Goal: Task Accomplishment & Management: Manage account settings

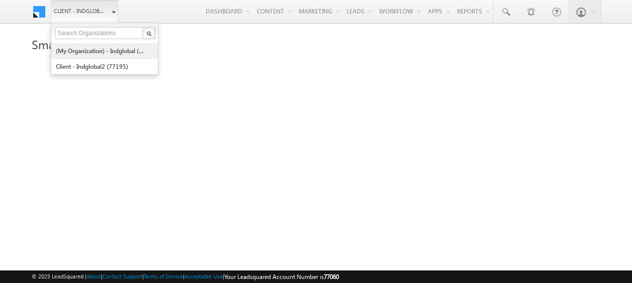
click at [111, 54] on link "(My Organization) - indglobal (48060)" at bounding box center [101, 51] width 92 height 16
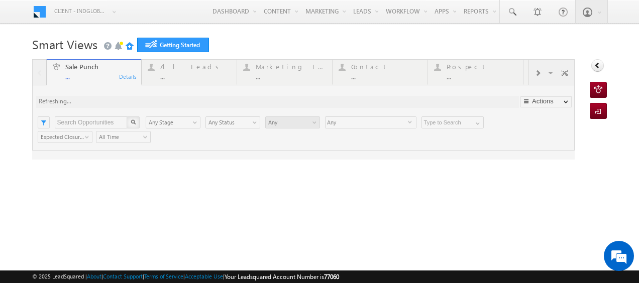
type input "Any Owner"
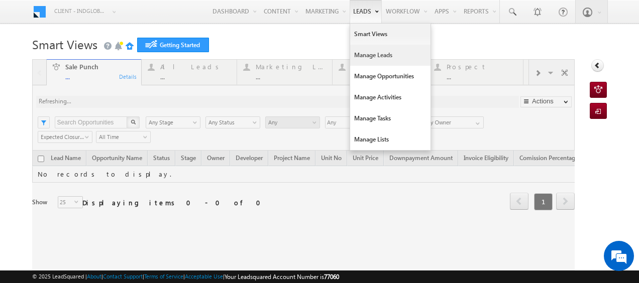
click at [360, 47] on link "Manage Leads" at bounding box center [390, 55] width 80 height 21
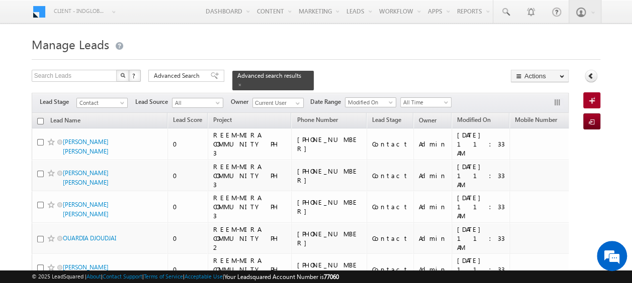
click at [42, 118] on input "checkbox" at bounding box center [40, 121] width 7 height 7
checkbox input "true"
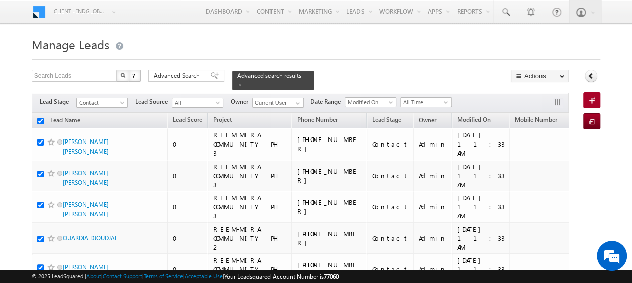
checkbox input "true"
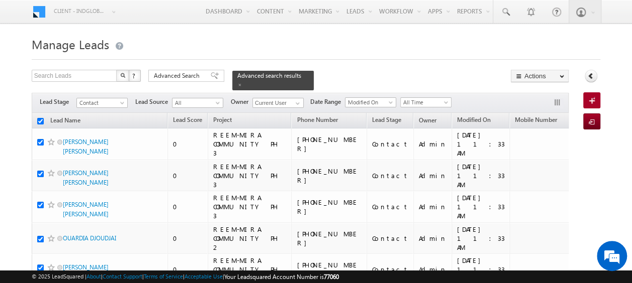
checkbox input "true"
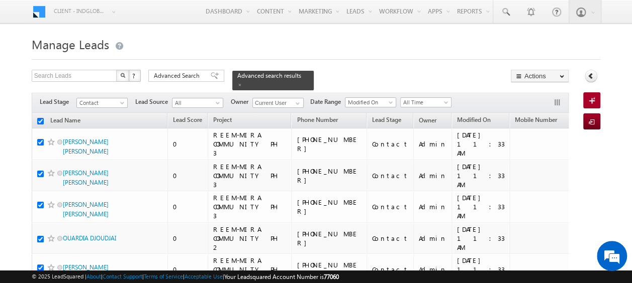
checkbox input "true"
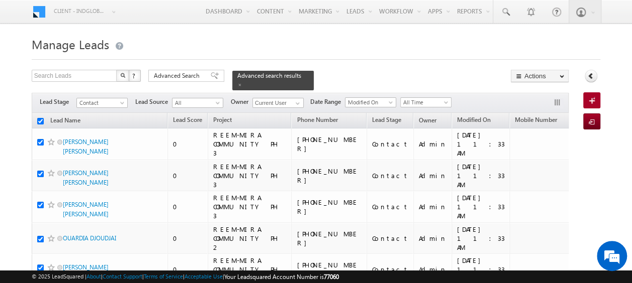
checkbox input "true"
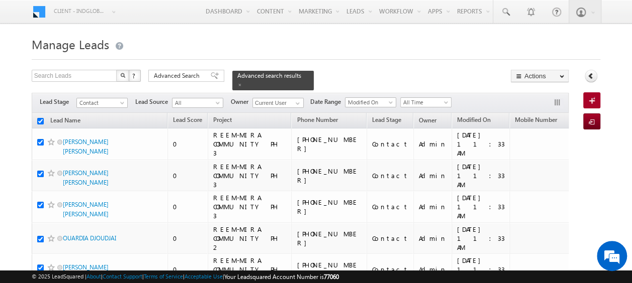
checkbox input "true"
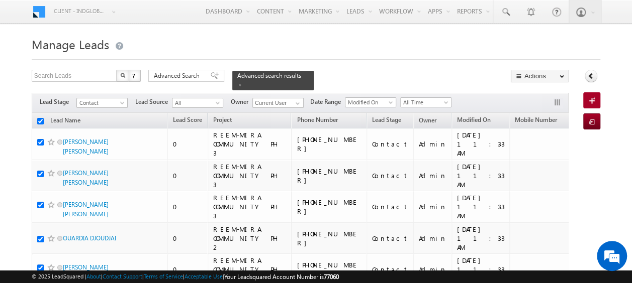
checkbox input "true"
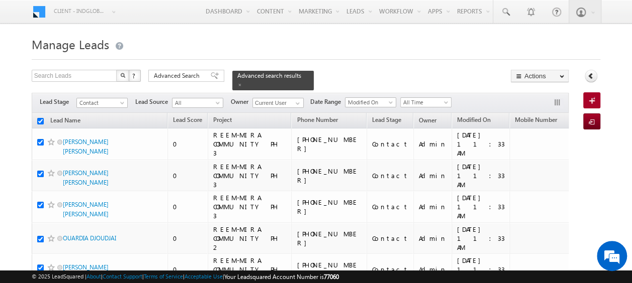
checkbox input "true"
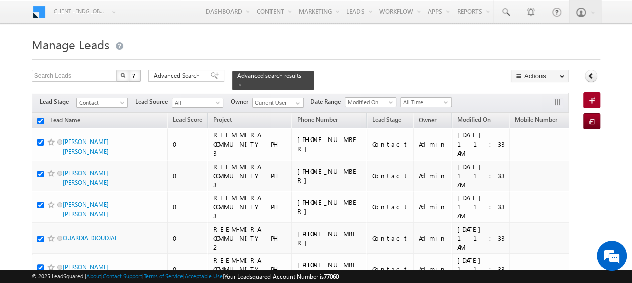
checkbox input "true"
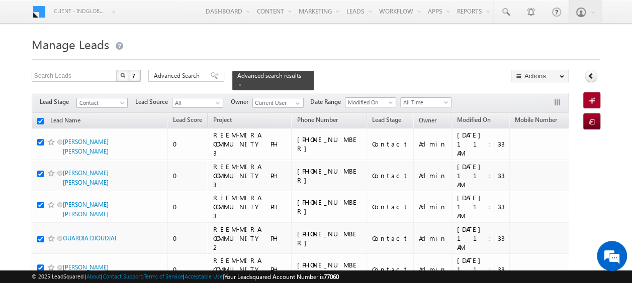
checkbox input "true"
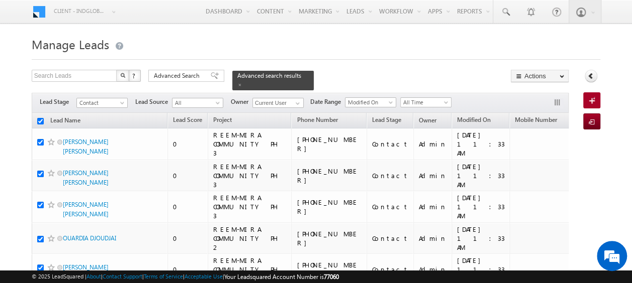
checkbox input "true"
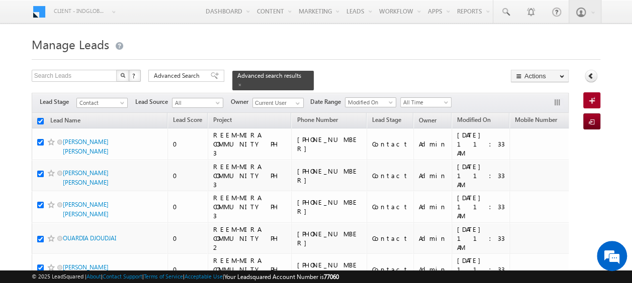
checkbox input "true"
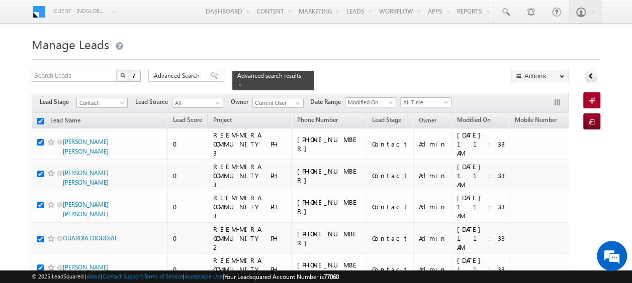
checkbox input "true"
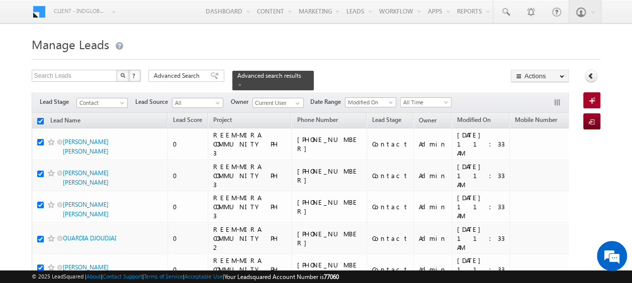
checkbox input "true"
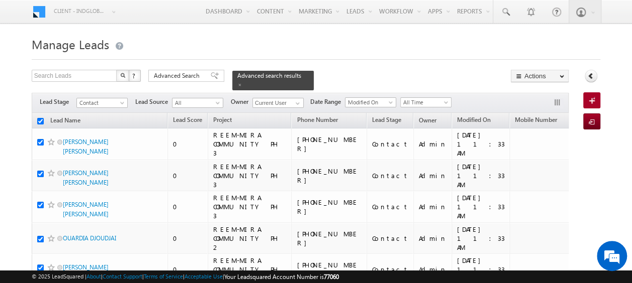
checkbox input "true"
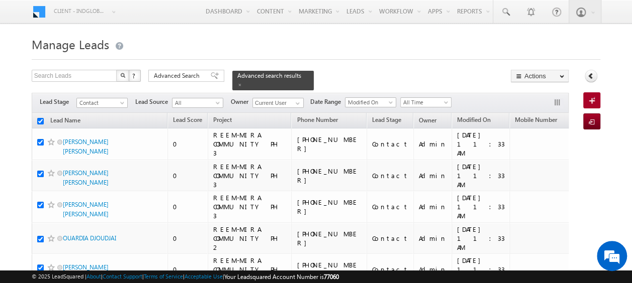
checkbox input "true"
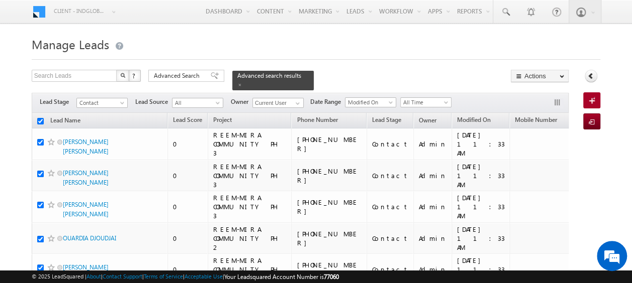
checkbox input "true"
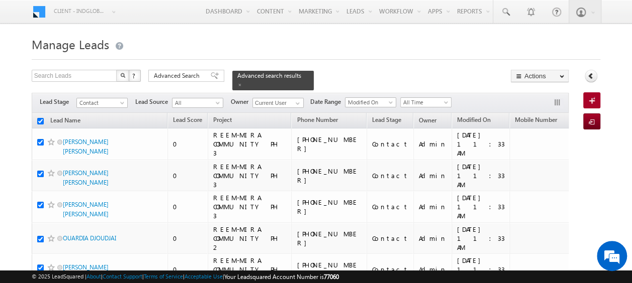
checkbox input "true"
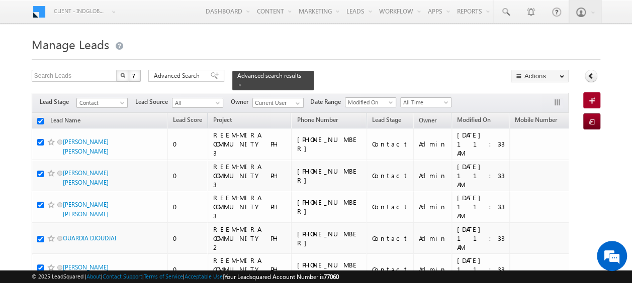
checkbox input "true"
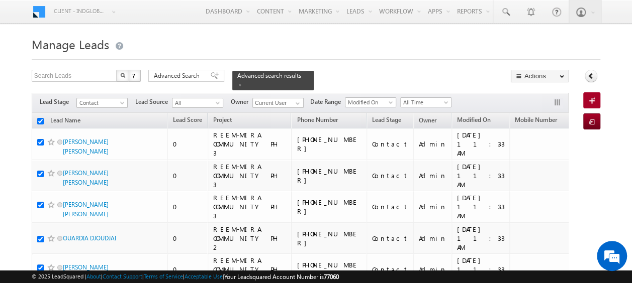
checkbox input "true"
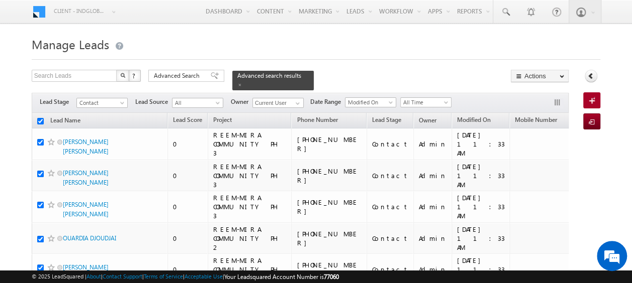
checkbox input "true"
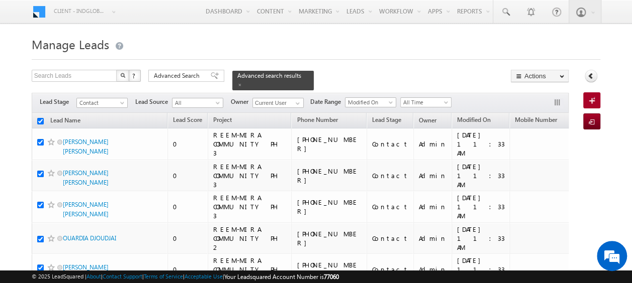
checkbox input "true"
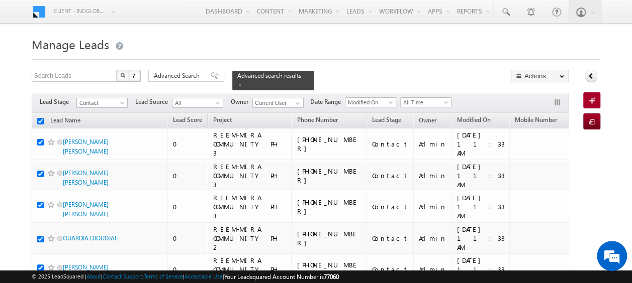
checkbox input "true"
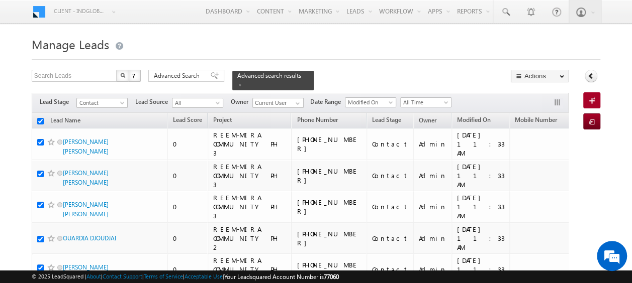
checkbox input "true"
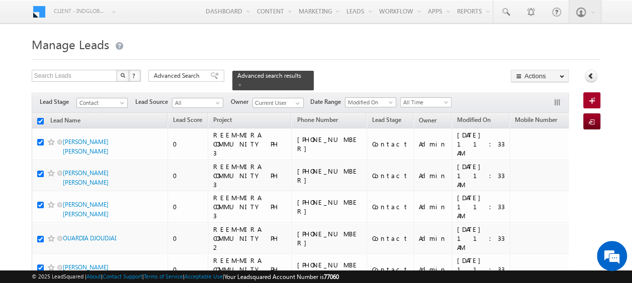
checkbox input "true"
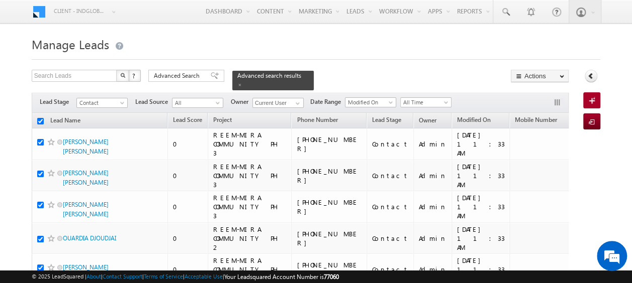
checkbox input "true"
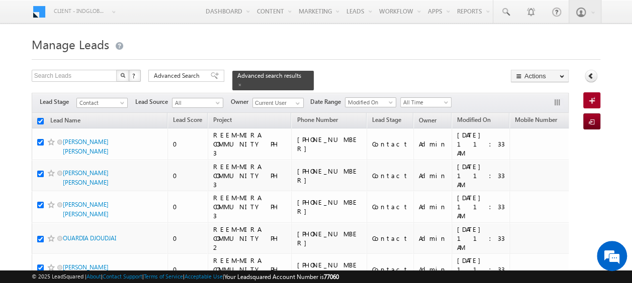
checkbox input "true"
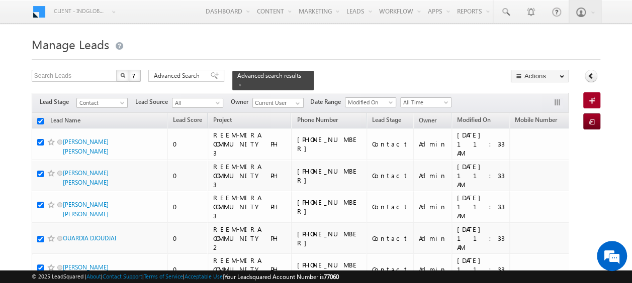
checkbox input "true"
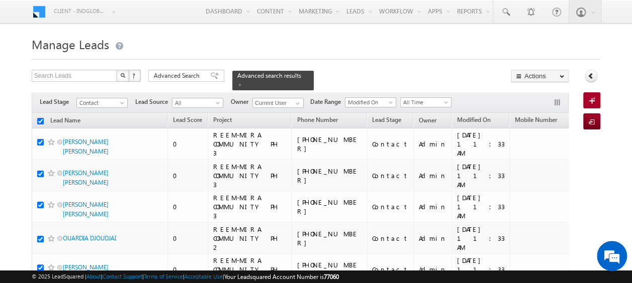
checkbox input "true"
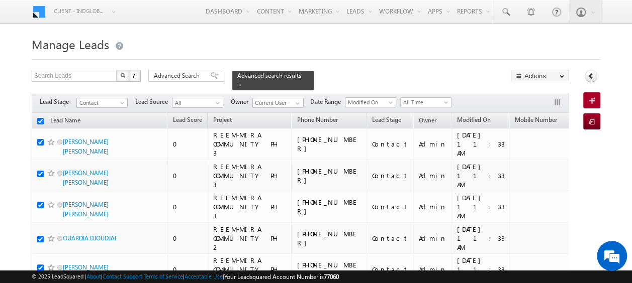
checkbox input "true"
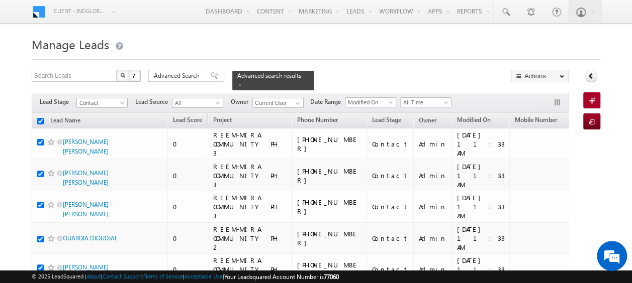
checkbox input "true"
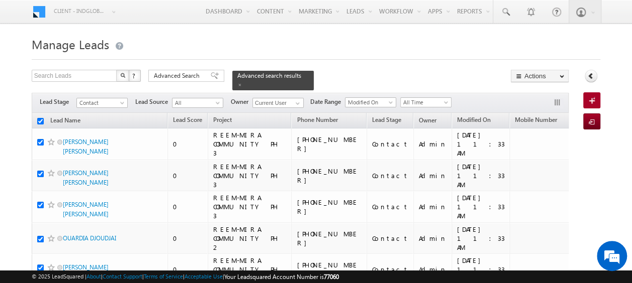
checkbox input "true"
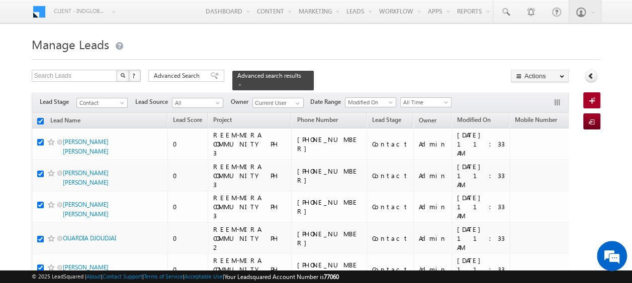
checkbox input "true"
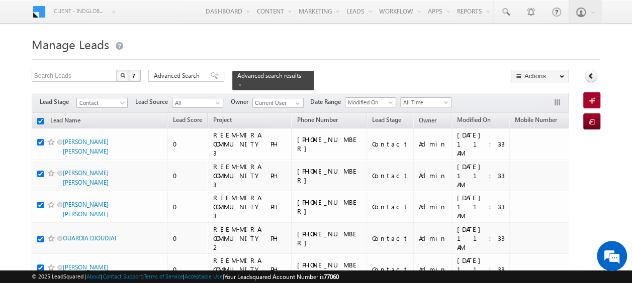
checkbox input "true"
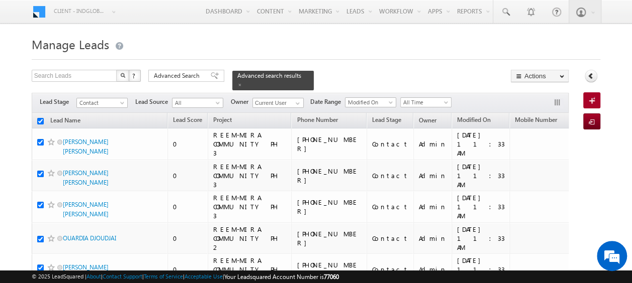
checkbox input "true"
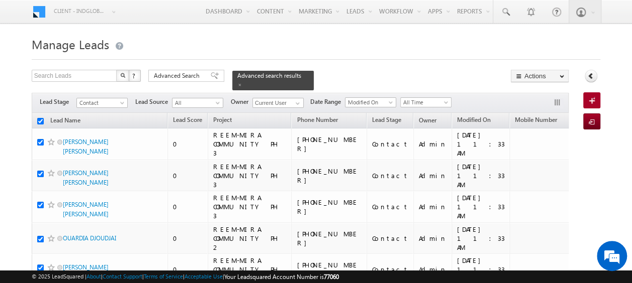
checkbox input "true"
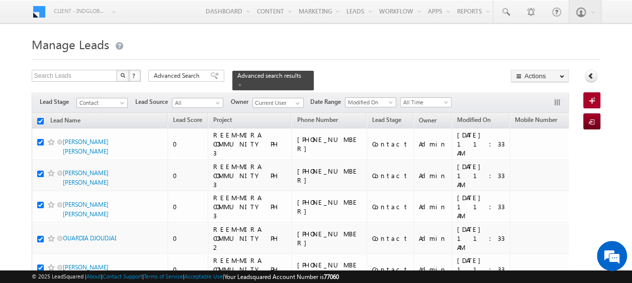
checkbox input "true"
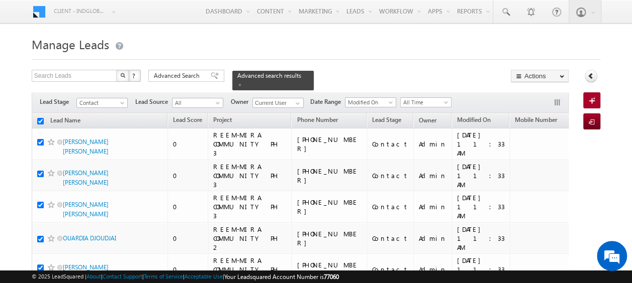
checkbox input "true"
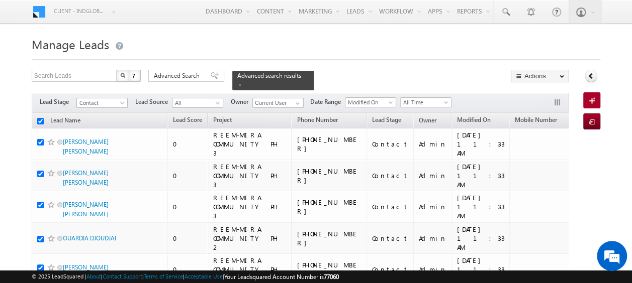
checkbox input "true"
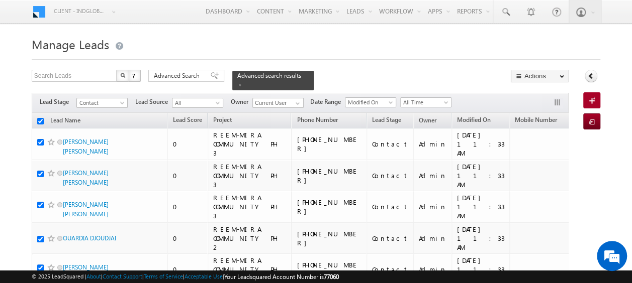
checkbox input "true"
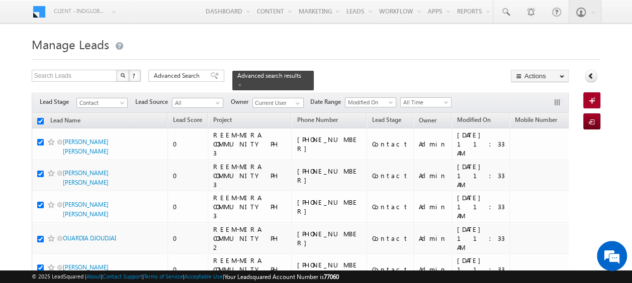
checkbox input "true"
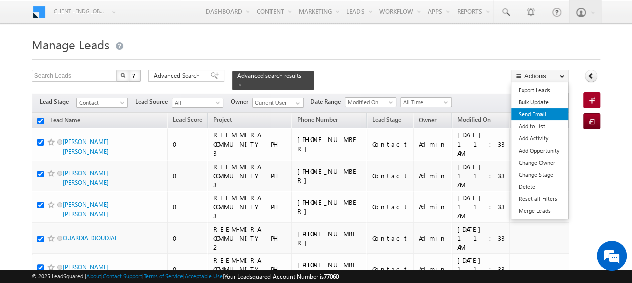
drag, startPoint x: 531, startPoint y: 104, endPoint x: 524, endPoint y: 109, distance: 8.2
click at [531, 104] on link "Bulk Update" at bounding box center [539, 102] width 57 height 12
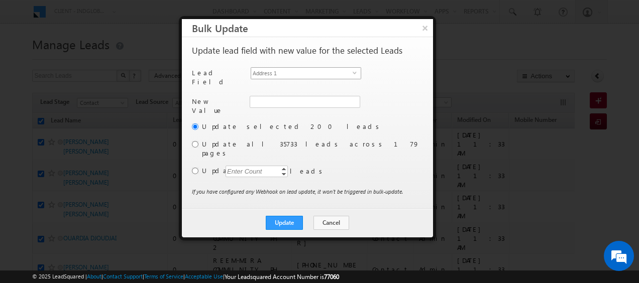
click at [354, 73] on span "select" at bounding box center [357, 72] width 8 height 5
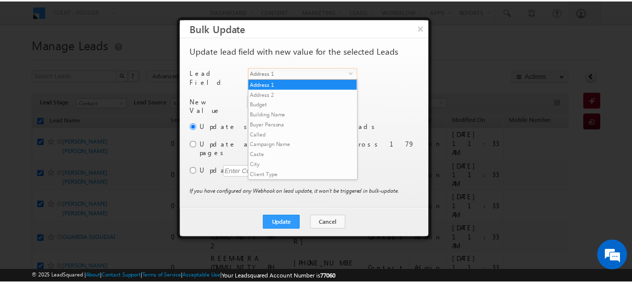
scroll to position [393, 0]
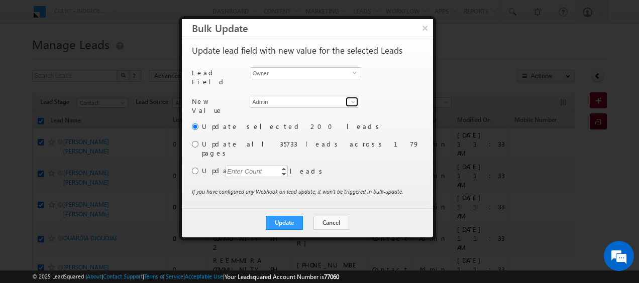
click at [355, 99] on span at bounding box center [353, 102] width 8 height 8
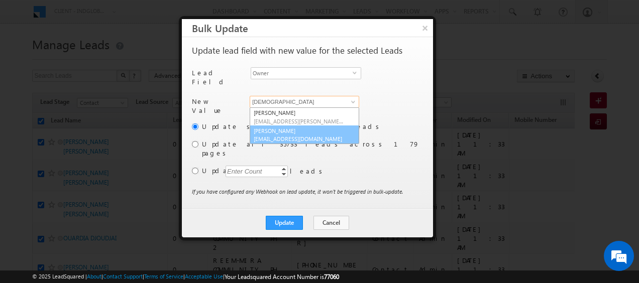
click at [297, 135] on span "abhishek.singh@indglobal.ae" at bounding box center [299, 139] width 90 height 8
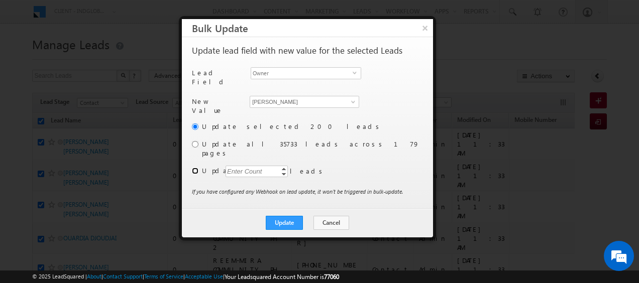
click at [194, 168] on input "radio" at bounding box center [195, 171] width 7 height 7
click at [241, 166] on div "Enter Count" at bounding box center [245, 172] width 38 height 12
click at [284, 216] on button "Update" at bounding box center [284, 223] width 37 height 14
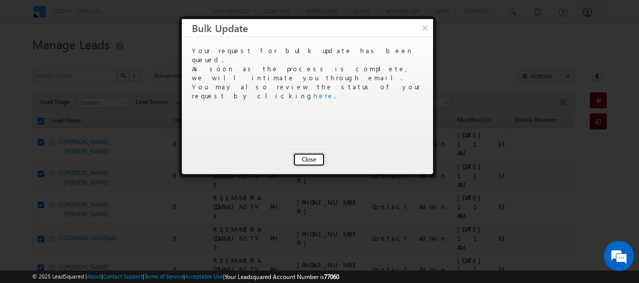
click at [304, 160] on button "Close" at bounding box center [309, 160] width 32 height 14
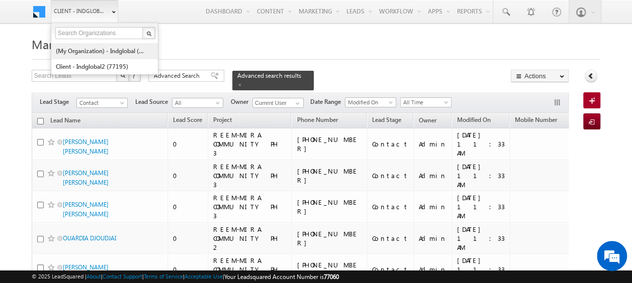
click at [95, 51] on link "(My Organization) - indglobal (48060)" at bounding box center [101, 51] width 92 height 16
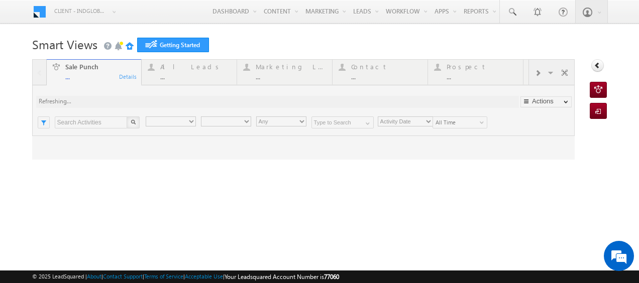
type input "Any Owner"
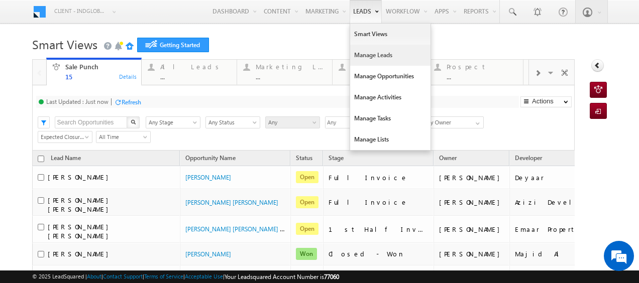
click at [367, 53] on link "Manage Leads" at bounding box center [390, 55] width 80 height 21
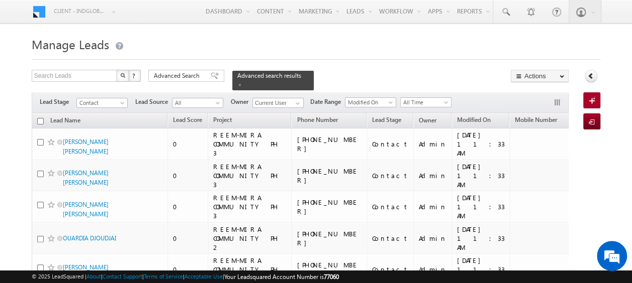
click at [39, 118] on input "checkbox" at bounding box center [40, 121] width 7 height 7
checkbox input "true"
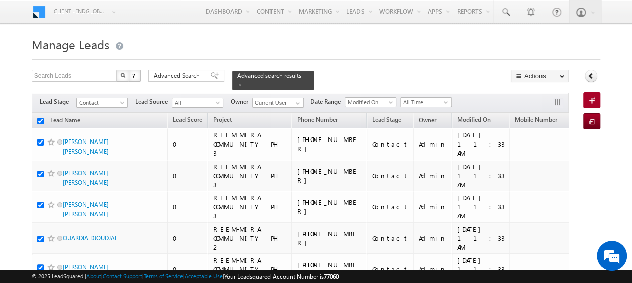
checkbox input "true"
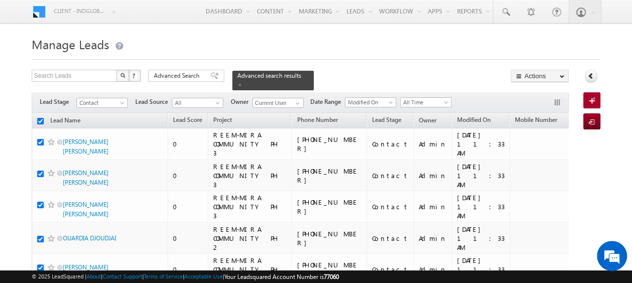
checkbox input "true"
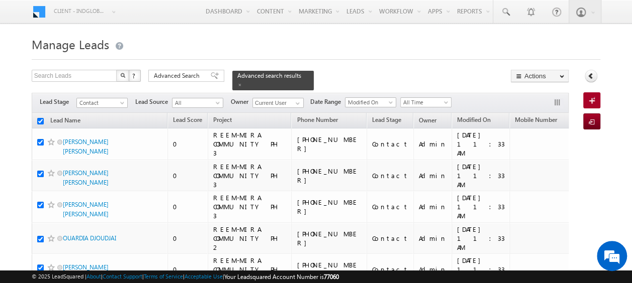
checkbox input "true"
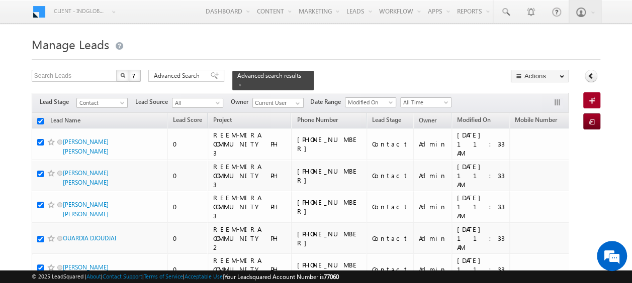
checkbox input "true"
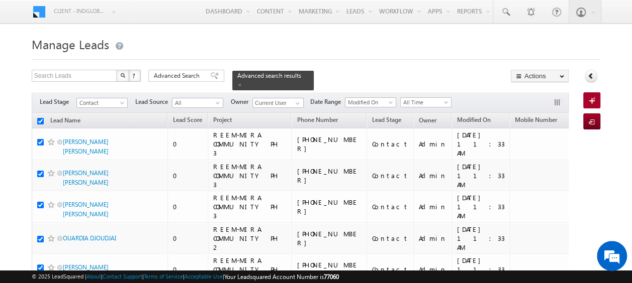
checkbox input "true"
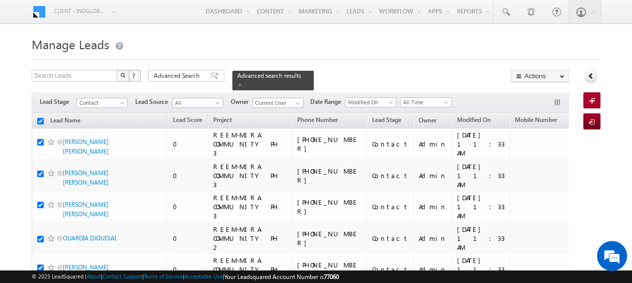
checkbox input "true"
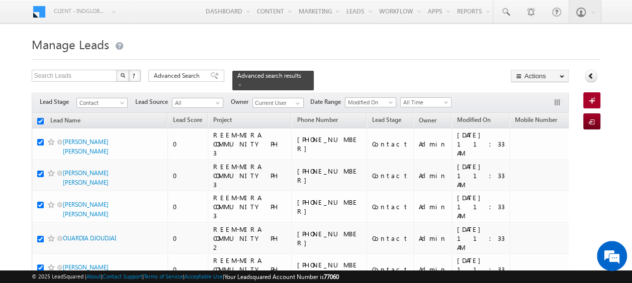
checkbox input "true"
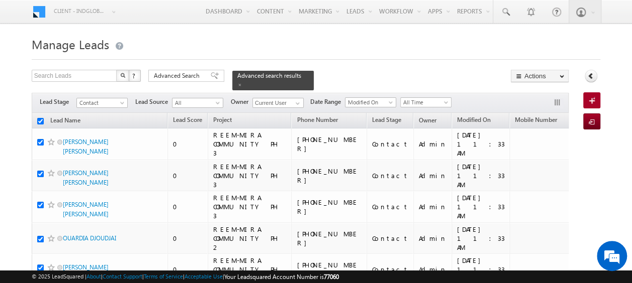
checkbox input "true"
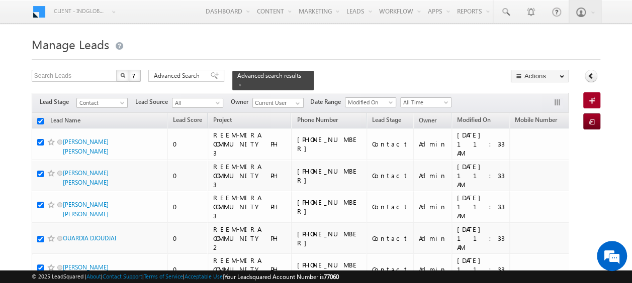
checkbox input "true"
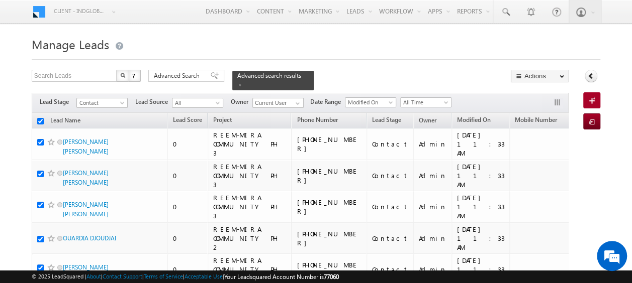
checkbox input "true"
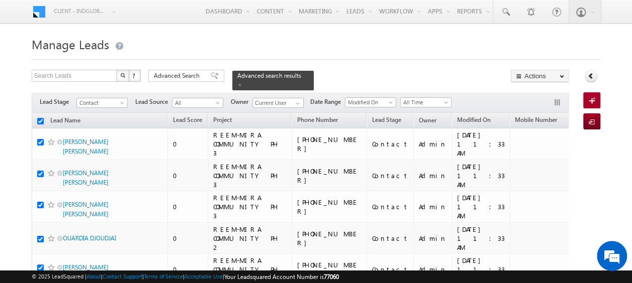
checkbox input "true"
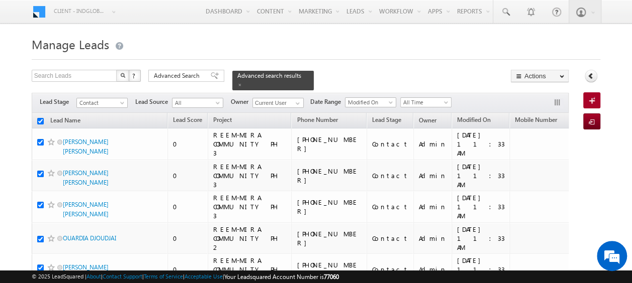
checkbox input "true"
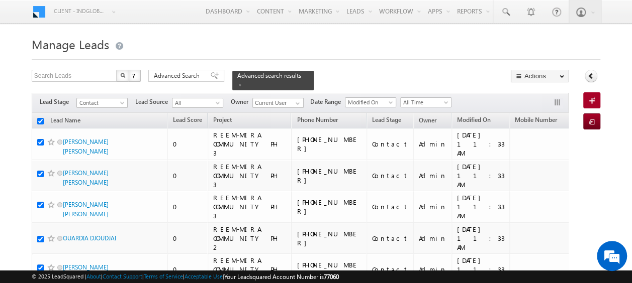
checkbox input "true"
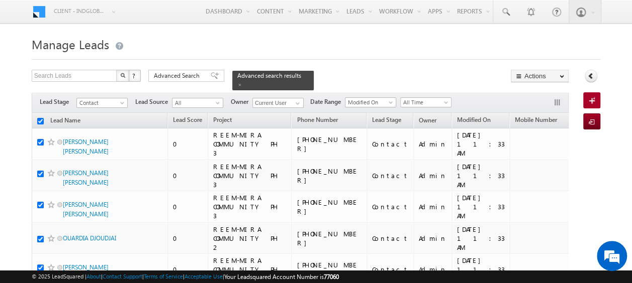
checkbox input "true"
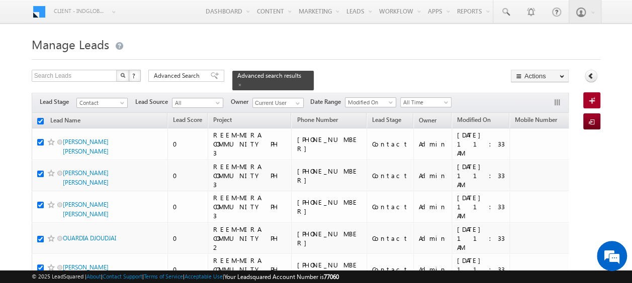
checkbox input "true"
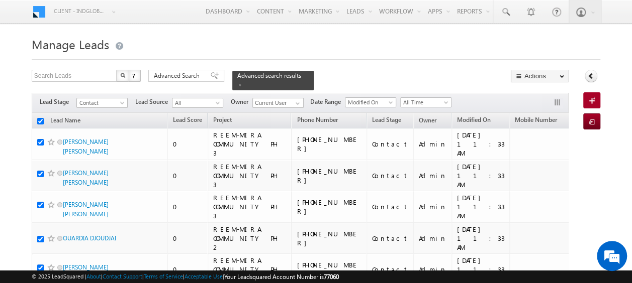
checkbox input "true"
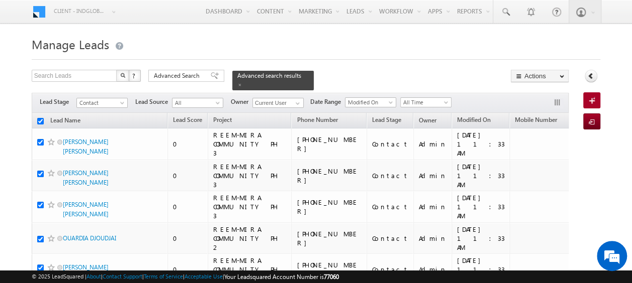
checkbox input "true"
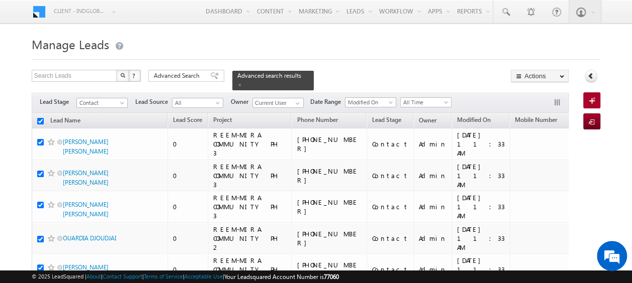
checkbox input "true"
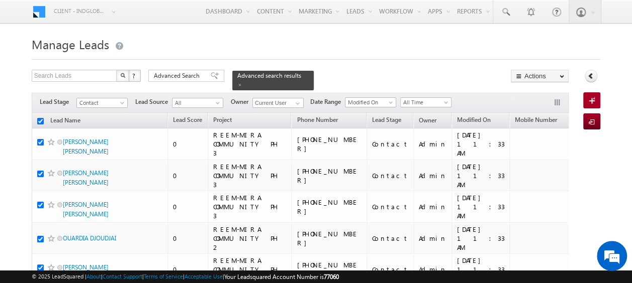
checkbox input "true"
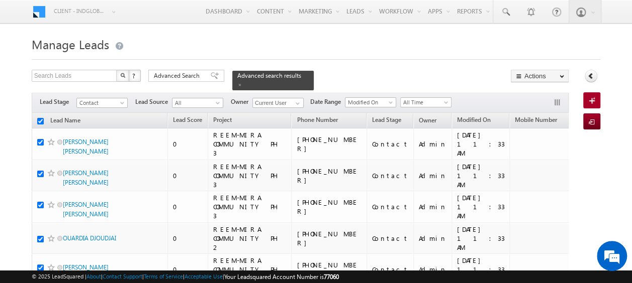
checkbox input "true"
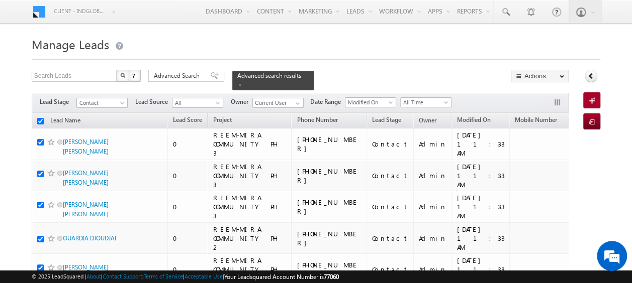
checkbox input "true"
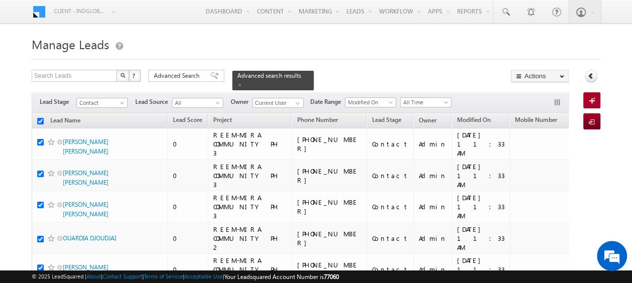
checkbox input "true"
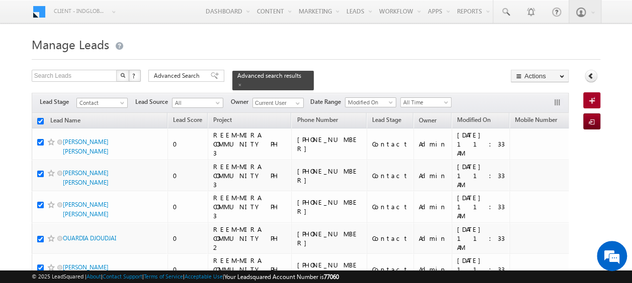
checkbox input "true"
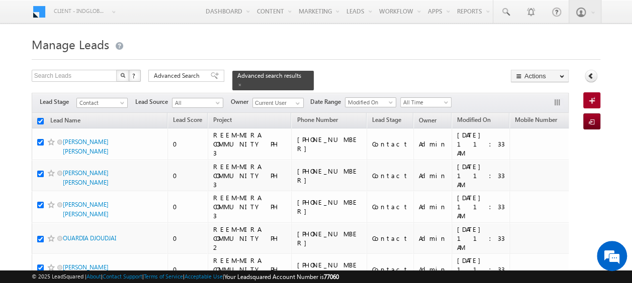
checkbox input "true"
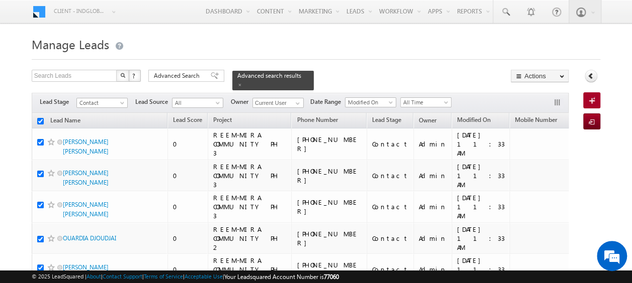
checkbox input "true"
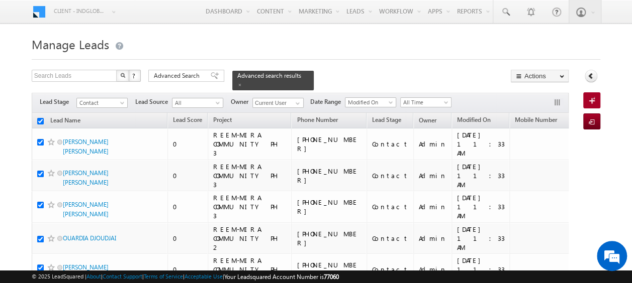
checkbox input "true"
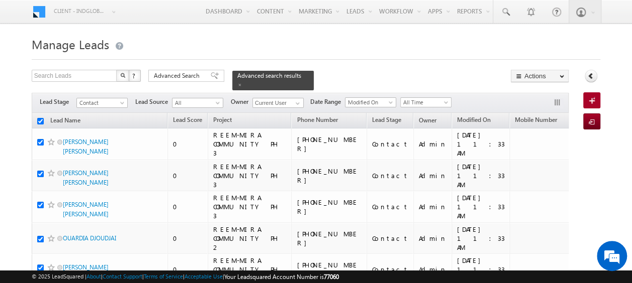
checkbox input "true"
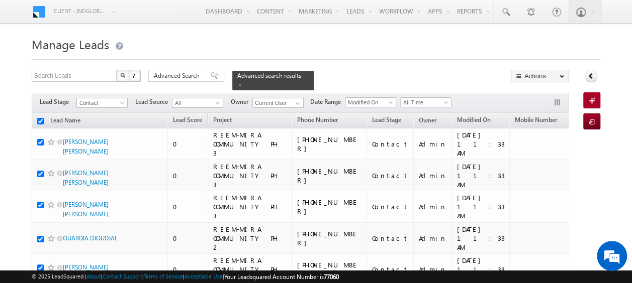
checkbox input "true"
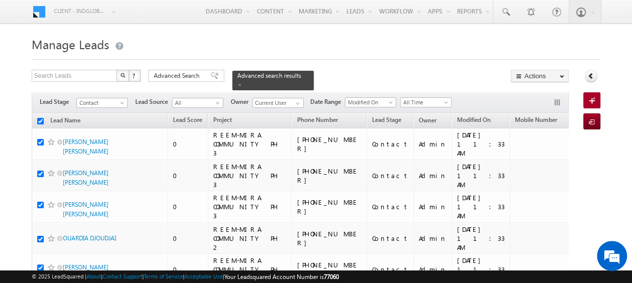
checkbox input "true"
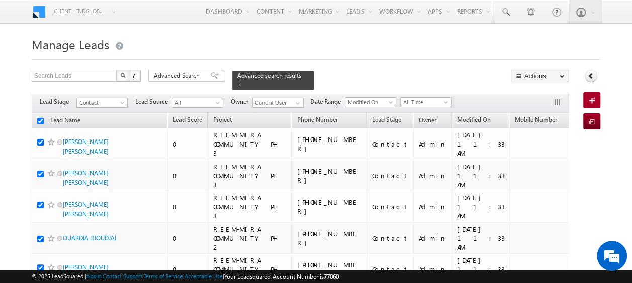
checkbox input "true"
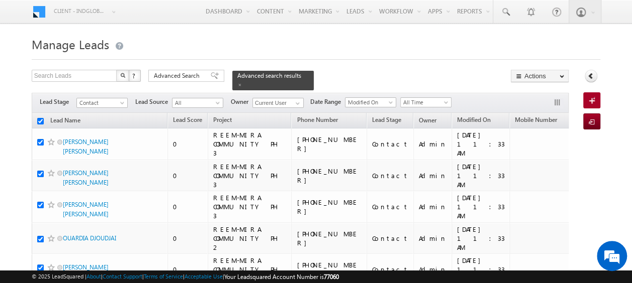
checkbox input "true"
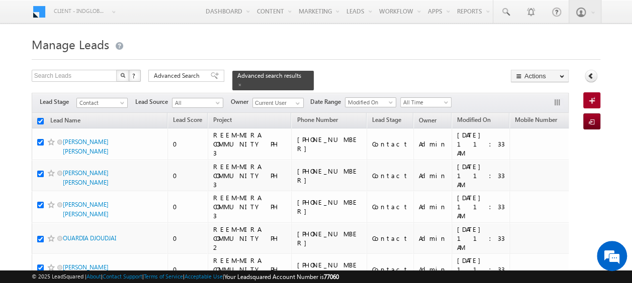
checkbox input "true"
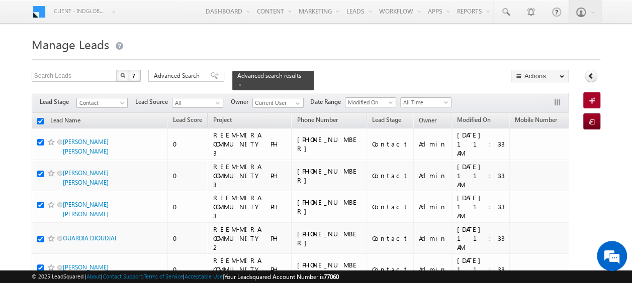
checkbox input "true"
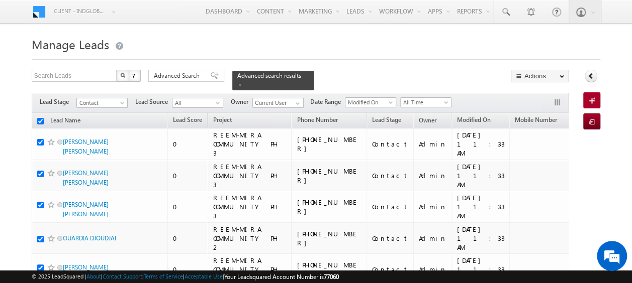
checkbox input "true"
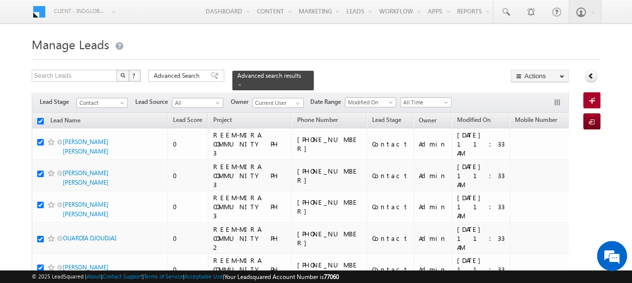
checkbox input "true"
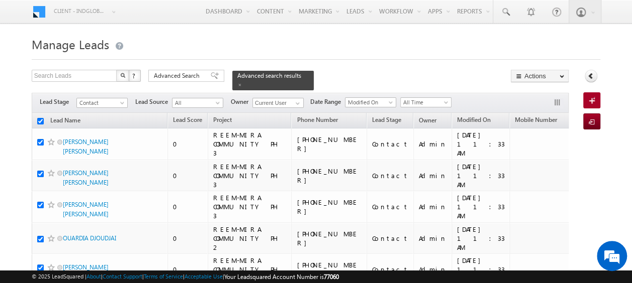
checkbox input "true"
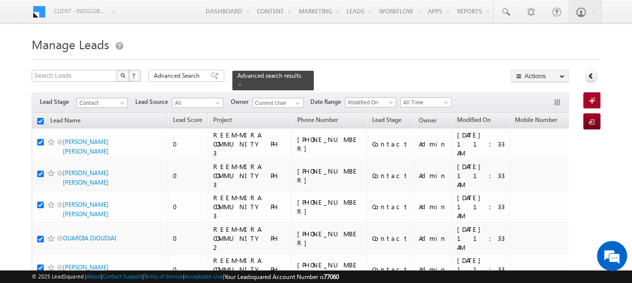
checkbox input "true"
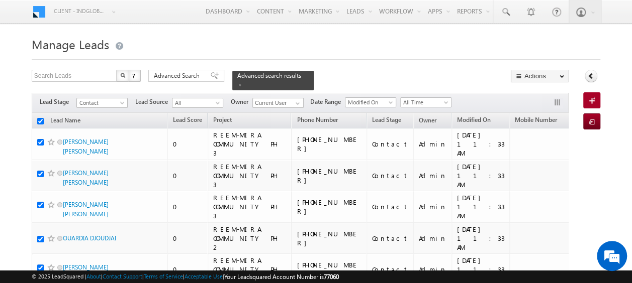
checkbox input "true"
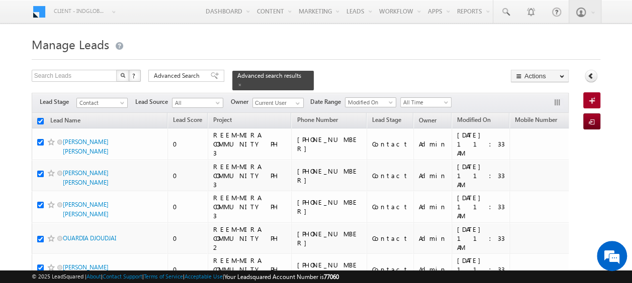
checkbox input "true"
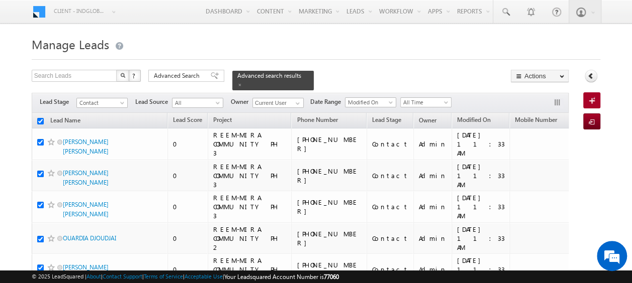
checkbox input "true"
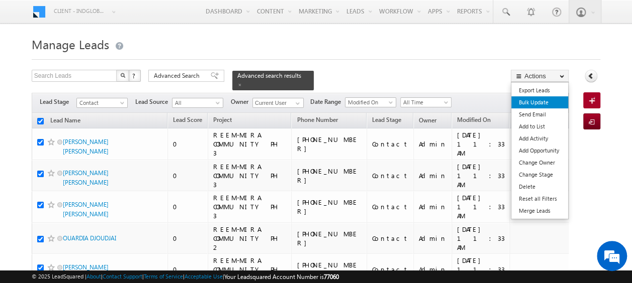
click at [534, 102] on link "Bulk Update" at bounding box center [539, 102] width 57 height 12
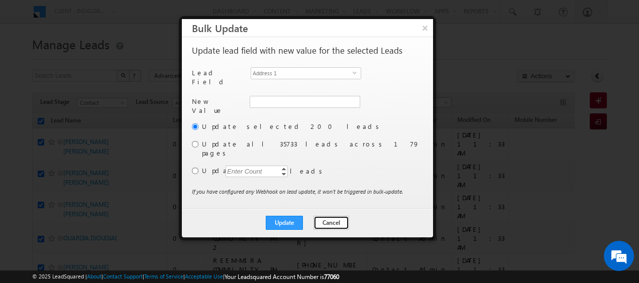
click at [330, 216] on button "Cancel" at bounding box center [332, 223] width 36 height 14
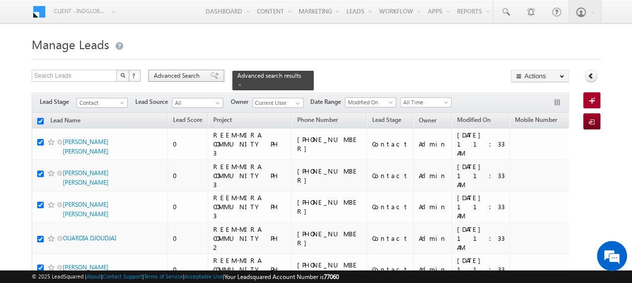
click at [187, 72] on span "Advanced Search" at bounding box center [178, 75] width 49 height 9
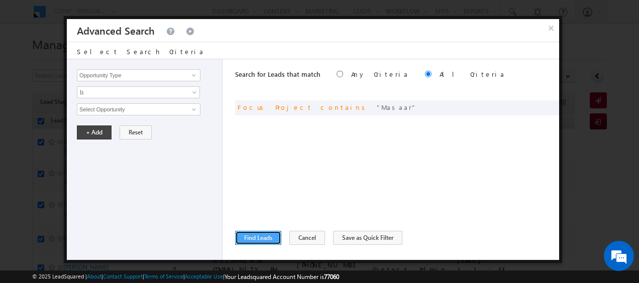
click at [255, 238] on button "Find Leads" at bounding box center [258, 238] width 46 height 14
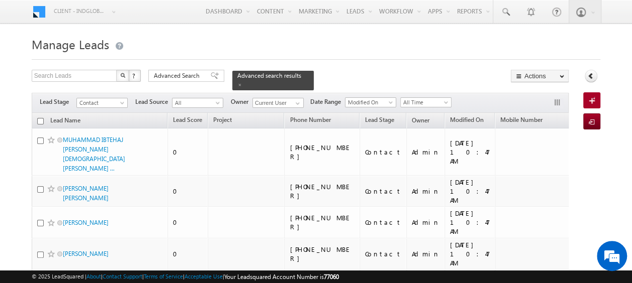
click at [38, 118] on input "checkbox" at bounding box center [40, 121] width 7 height 7
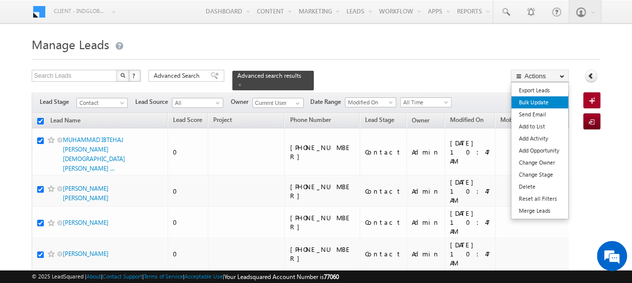
click at [541, 101] on link "Bulk Update" at bounding box center [539, 102] width 57 height 12
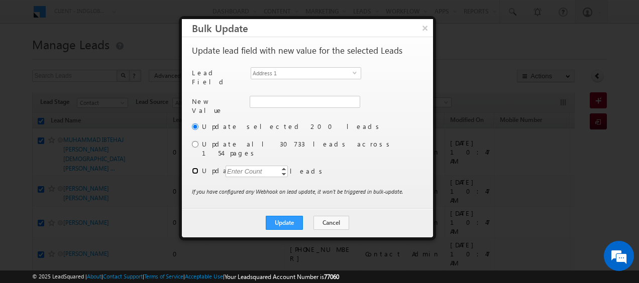
click at [195, 168] on input "radio" at bounding box center [195, 171] width 7 height 7
click at [359, 71] on span "select" at bounding box center [357, 72] width 8 height 5
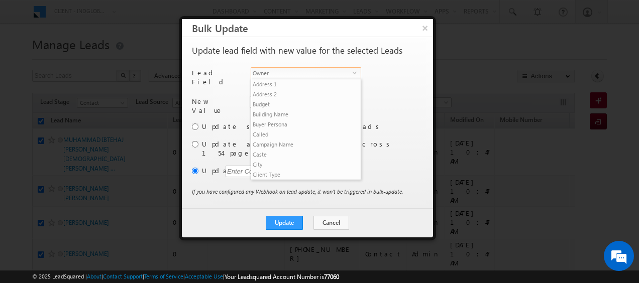
scroll to position [393, 0]
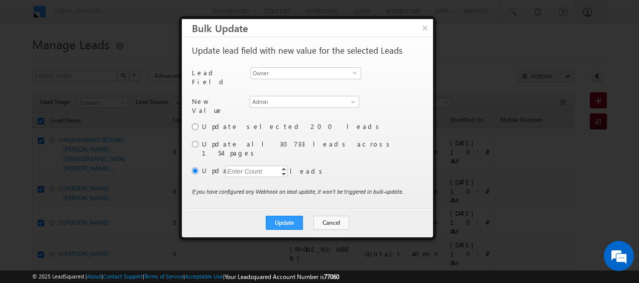
click at [248, 166] on div "Enter Count" at bounding box center [245, 172] width 38 height 12
click at [353, 98] on span at bounding box center [353, 102] width 8 height 8
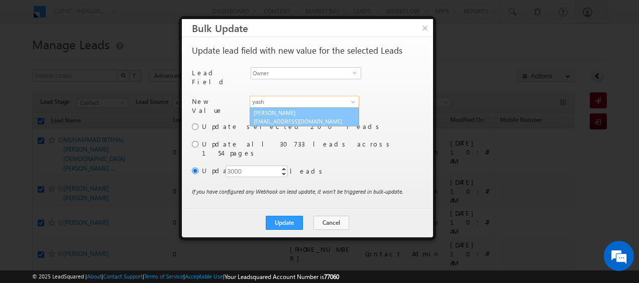
click at [295, 109] on link "Yash Rajput yash.rajput@indglobal.ae" at bounding box center [305, 117] width 110 height 19
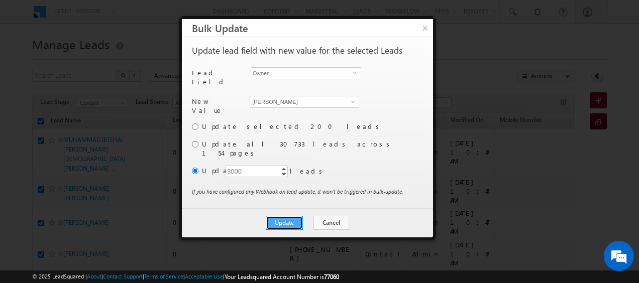
click at [292, 216] on button "Update" at bounding box center [284, 223] width 37 height 14
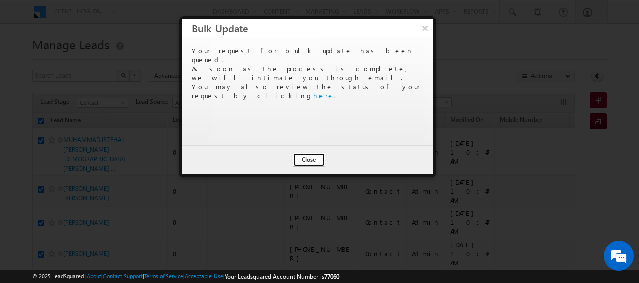
click at [318, 160] on button "Close" at bounding box center [309, 160] width 32 height 14
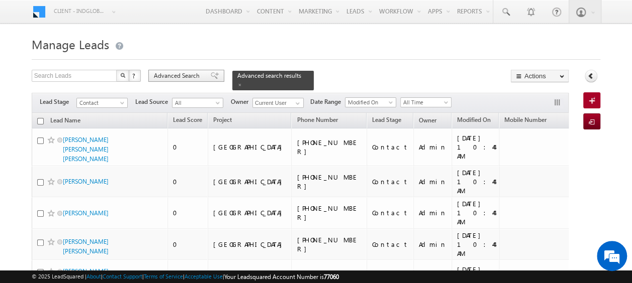
click at [198, 79] on span "Advanced Search" at bounding box center [178, 75] width 49 height 9
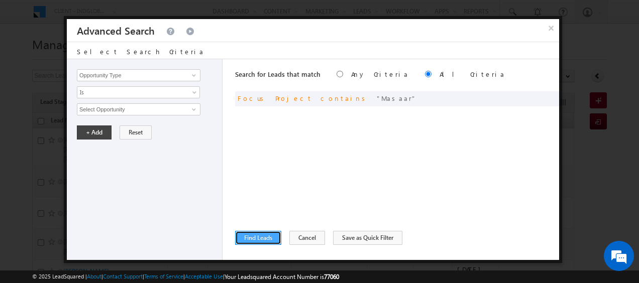
click at [259, 237] on button "Find Leads" at bounding box center [258, 238] width 46 height 14
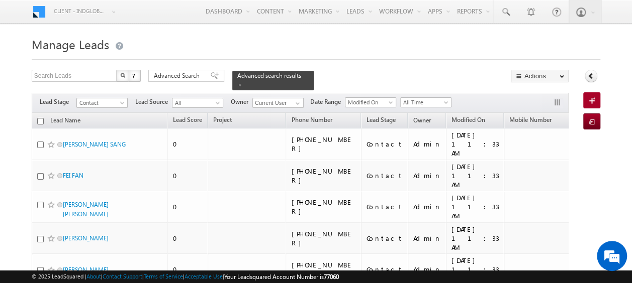
click at [41, 118] on input "checkbox" at bounding box center [40, 121] width 7 height 7
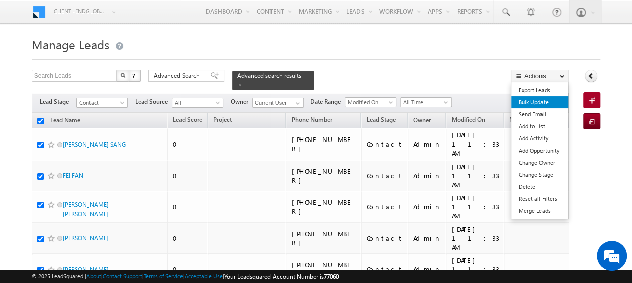
click at [540, 104] on link "Bulk Update" at bounding box center [539, 102] width 57 height 12
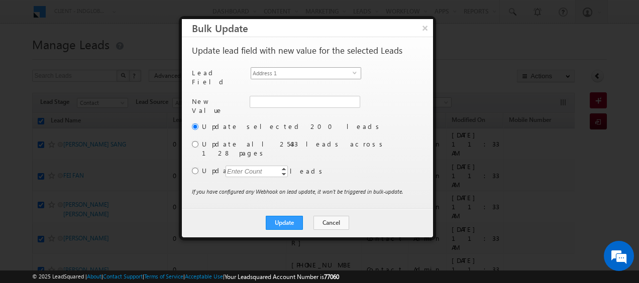
click at [354, 70] on span "select" at bounding box center [357, 72] width 8 height 5
click at [351, 98] on span at bounding box center [353, 102] width 8 height 8
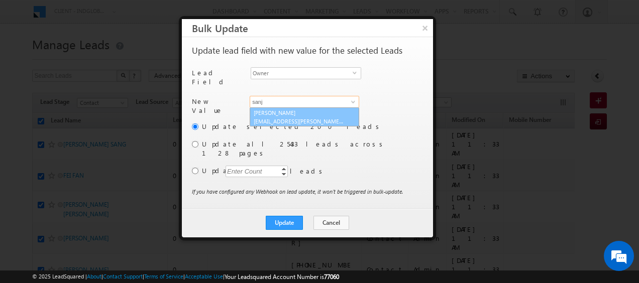
click at [293, 110] on link "Sanjay Rajpurohit sanjay.rajpurohit@indglobal.ae" at bounding box center [305, 117] width 110 height 19
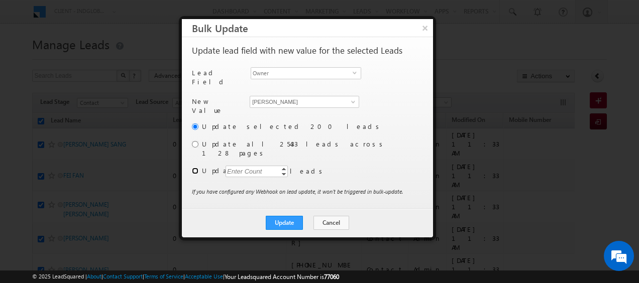
click at [195, 168] on input "radio" at bounding box center [195, 171] width 7 height 7
click at [243, 166] on div "Enter Count" at bounding box center [245, 172] width 38 height 12
paste input "6839"
drag, startPoint x: 245, startPoint y: 158, endPoint x: 220, endPoint y: 158, distance: 25.1
click at [220, 158] on div "Update selected 200 leads Update all 25433 leads across 128 pages Update 6839 6…" at bounding box center [306, 154] width 229 height 65
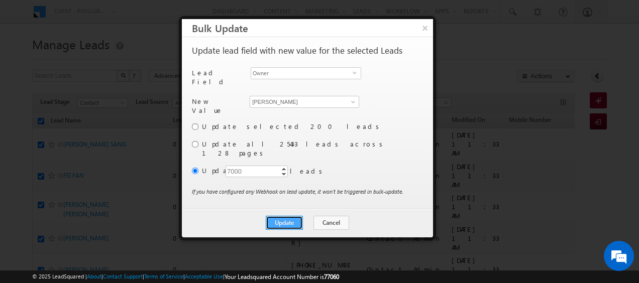
click at [285, 216] on button "Update" at bounding box center [284, 223] width 37 height 14
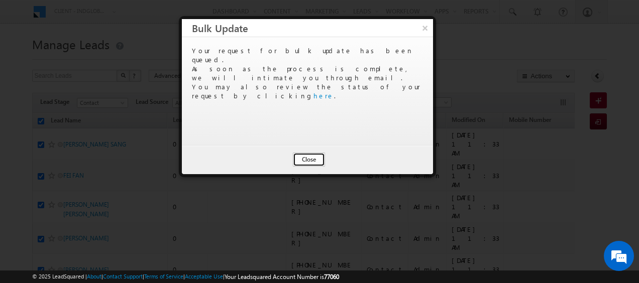
click at [305, 156] on button "Close" at bounding box center [309, 160] width 32 height 14
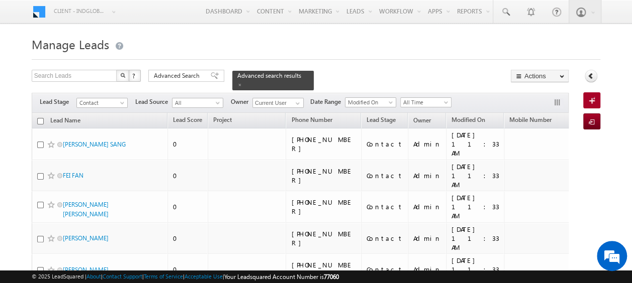
click at [38, 118] on input "checkbox" at bounding box center [40, 121] width 7 height 7
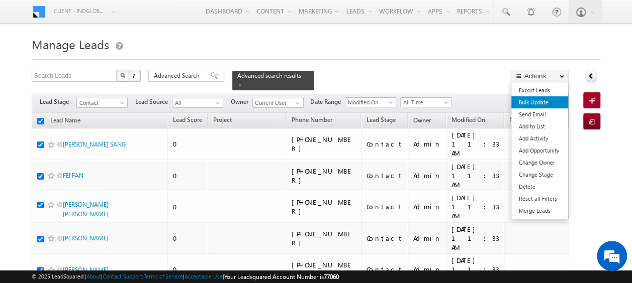
click at [544, 100] on link "Bulk Update" at bounding box center [539, 102] width 57 height 12
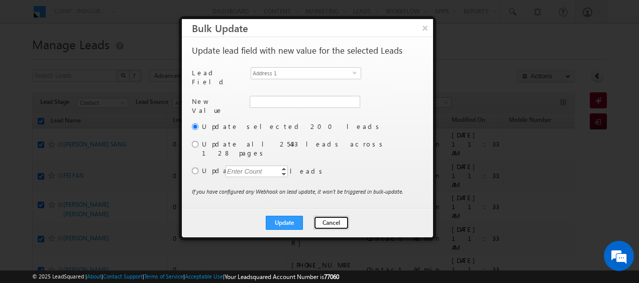
click at [336, 216] on button "Cancel" at bounding box center [332, 223] width 36 height 14
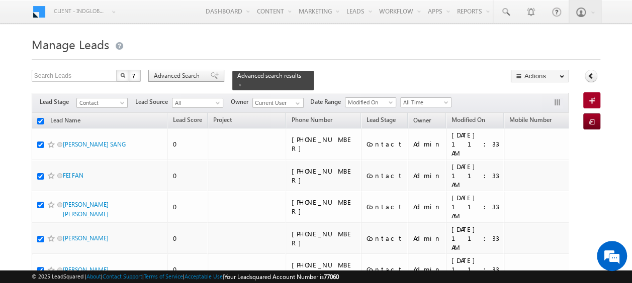
click at [177, 73] on span "Advanced Search" at bounding box center [178, 75] width 49 height 9
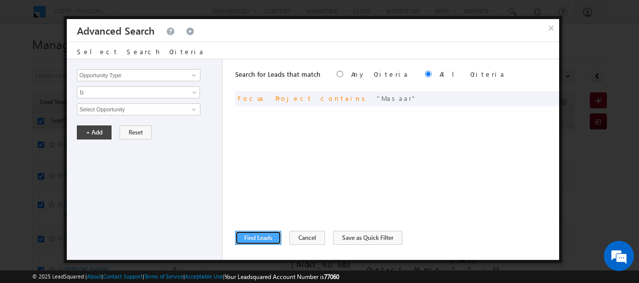
click at [262, 236] on button "Find Leads" at bounding box center [258, 238] width 46 height 14
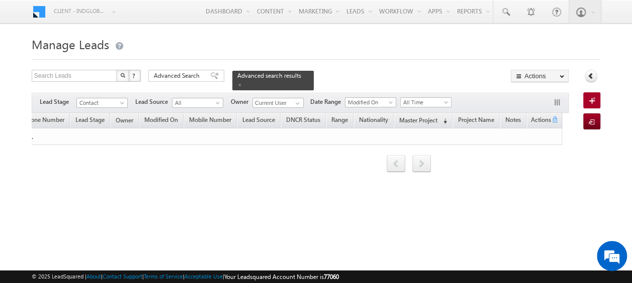
scroll to position [0, 0]
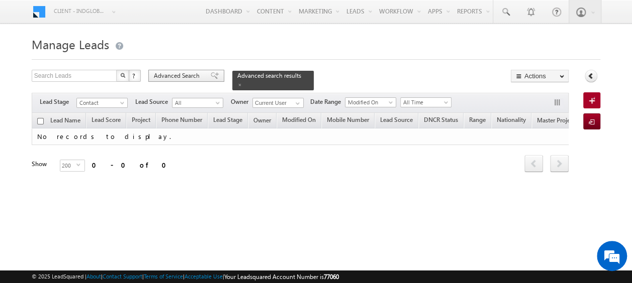
click at [191, 74] on span "Advanced Search" at bounding box center [178, 75] width 49 height 9
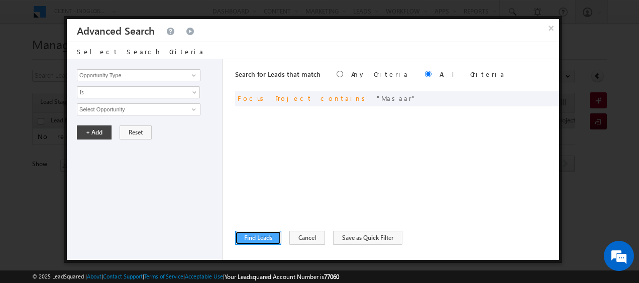
click at [259, 242] on button "Find Leads" at bounding box center [258, 238] width 46 height 14
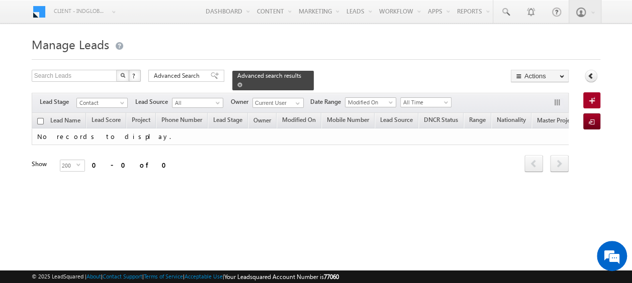
click at [242, 82] on span at bounding box center [239, 84] width 5 height 5
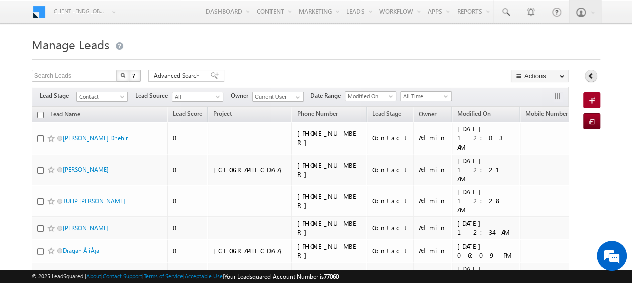
click at [593, 76] on icon at bounding box center [590, 75] width 7 height 7
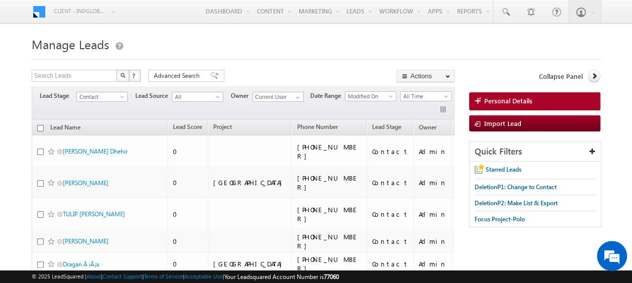
click at [40, 127] on input "checkbox" at bounding box center [40, 128] width 7 height 7
click at [182, 76] on span "Advanced Search" at bounding box center [178, 75] width 49 height 9
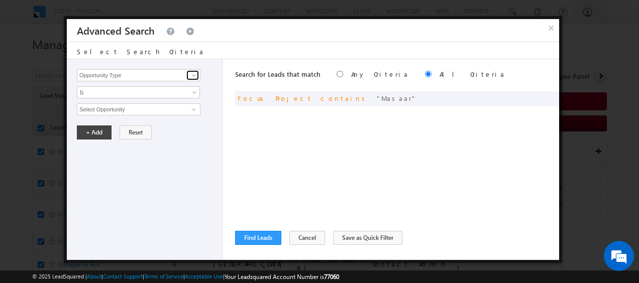
click at [192, 77] on span at bounding box center [194, 75] width 8 height 8
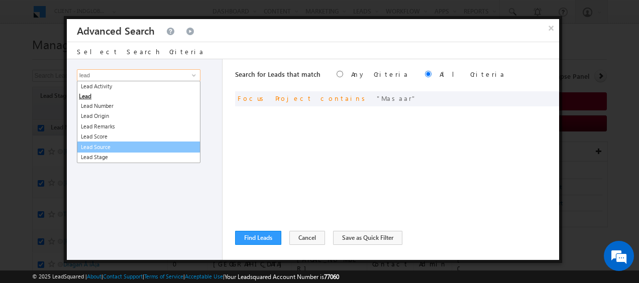
click at [118, 144] on link "Lead Source" at bounding box center [139, 148] width 124 height 12
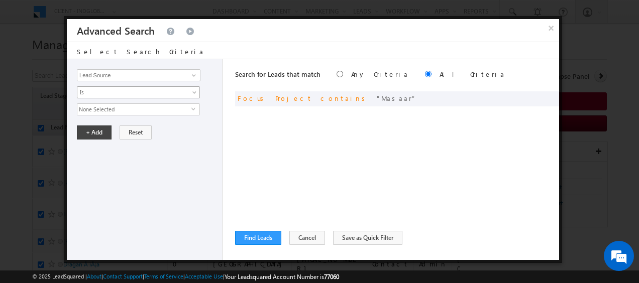
click at [194, 93] on span at bounding box center [195, 94] width 8 height 8
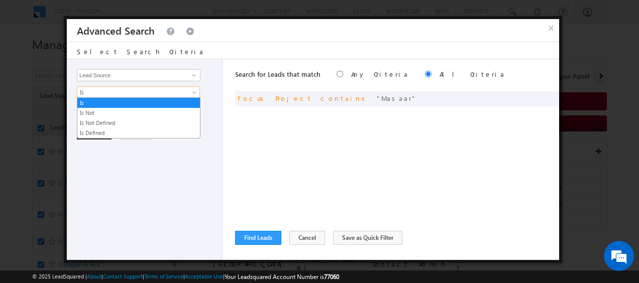
click at [194, 93] on span at bounding box center [195, 94] width 8 height 8
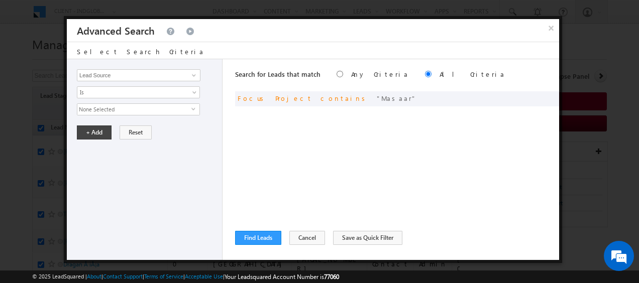
click at [191, 108] on span "select" at bounding box center [195, 109] width 8 height 5
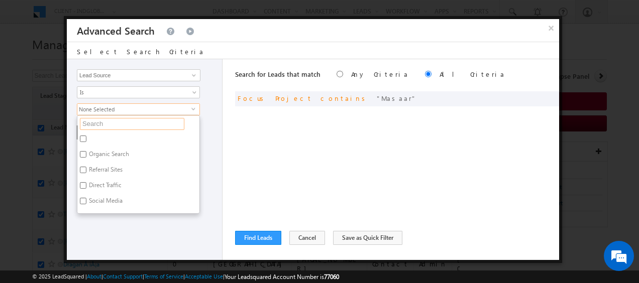
click at [145, 121] on input "text" at bounding box center [132, 124] width 105 height 12
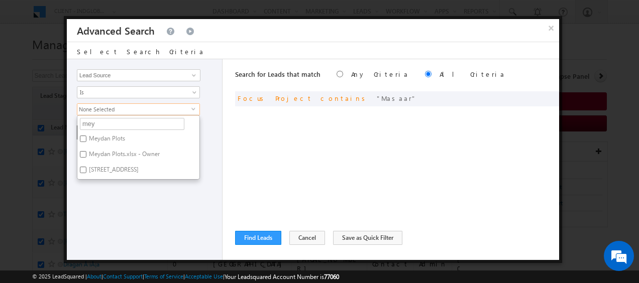
click at [87, 140] on label "Meydan Plots" at bounding box center [106, 141] width 58 height 16
click at [86, 140] on input "Meydan Plots" at bounding box center [83, 139] width 7 height 7
click at [84, 151] on input "Meydan Plots.xlsx - Owner" at bounding box center [83, 154] width 7 height 7
click at [85, 167] on input "Meydan Avenue 1" at bounding box center [83, 170] width 7 height 7
click at [207, 122] on div "Opportunity Type Lead Activity Task Sales Group Prospect Id Address 1 Address 2…" at bounding box center [145, 159] width 156 height 201
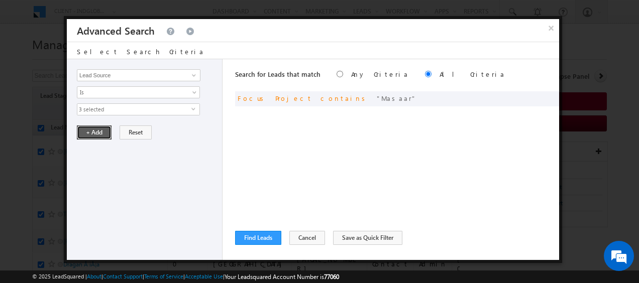
click at [92, 130] on button "+ Add" at bounding box center [94, 133] width 35 height 14
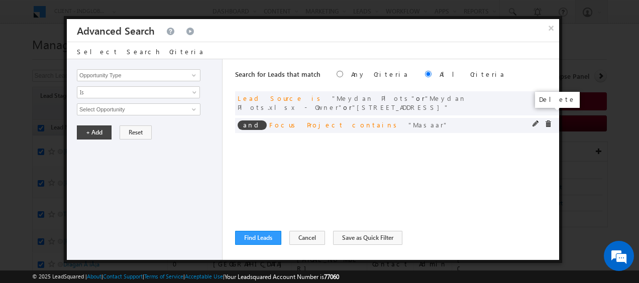
click at [550, 121] on span at bounding box center [548, 124] width 7 height 7
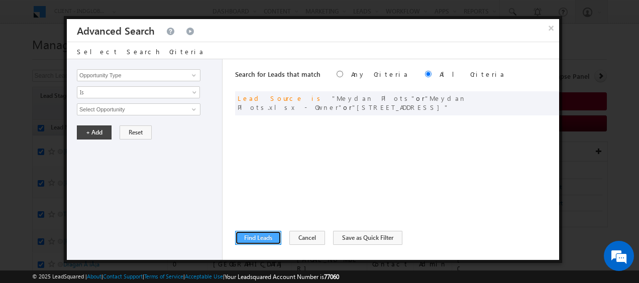
click at [261, 237] on button "Find Leads" at bounding box center [258, 238] width 46 height 14
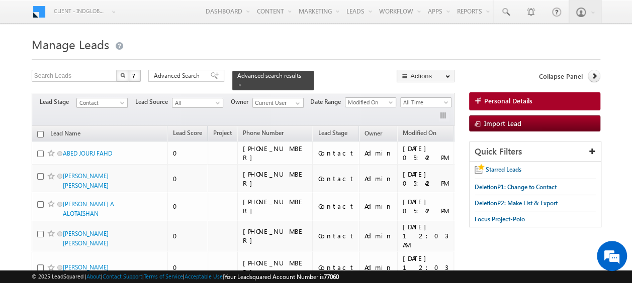
click at [40, 131] on input "checkbox" at bounding box center [40, 134] width 7 height 7
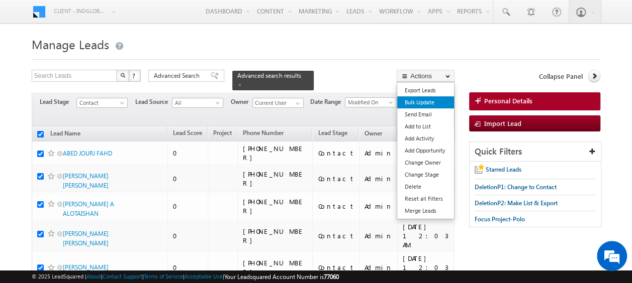
click at [414, 103] on link "Bulk Update" at bounding box center [425, 102] width 57 height 12
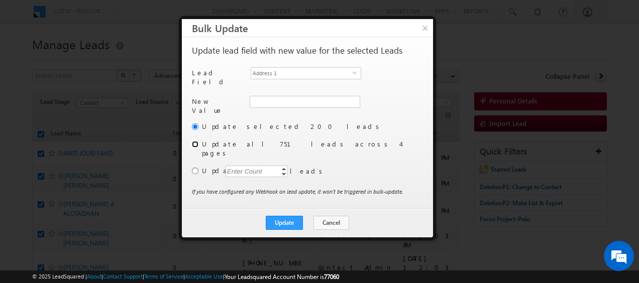
click at [197, 141] on input "radio" at bounding box center [195, 144] width 7 height 7
click at [355, 74] on span "select" at bounding box center [357, 76] width 8 height 17
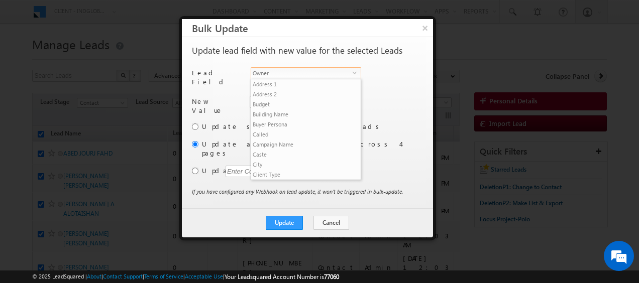
scroll to position [393, 0]
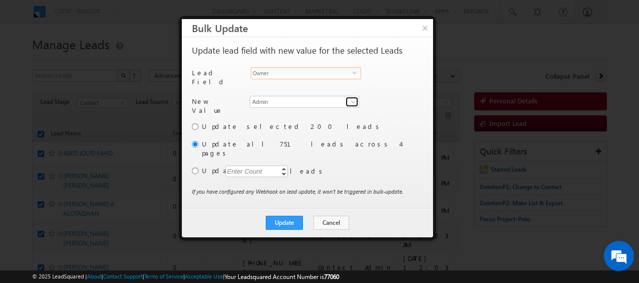
click at [355, 98] on span at bounding box center [353, 102] width 8 height 8
drag, startPoint x: 273, startPoint y: 99, endPoint x: 245, endPoint y: 95, distance: 28.3
click at [245, 96] on div "New Value Owner * Admin Admin Aakash Arora Adil Islam Admin Admin Afeef Mohamma…" at bounding box center [306, 109] width 229 height 26
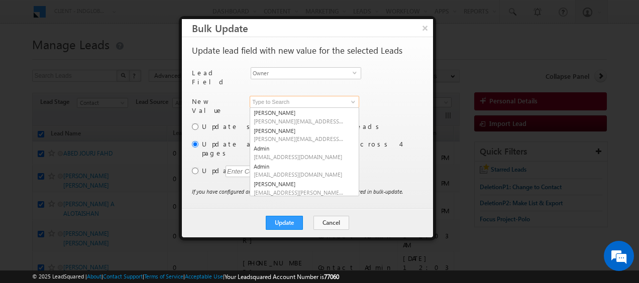
scroll to position [2, 0]
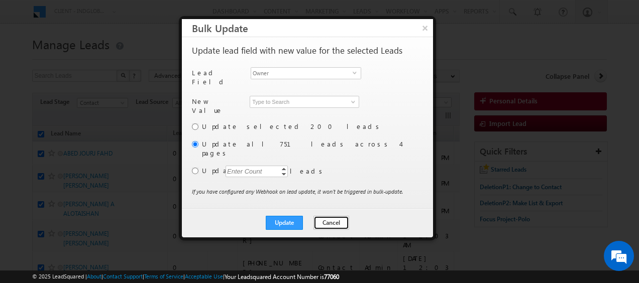
click at [320, 216] on button "Cancel" at bounding box center [332, 223] width 36 height 14
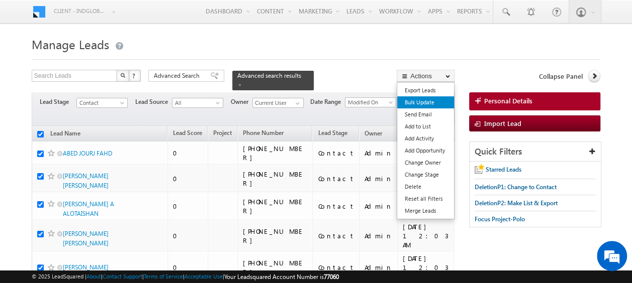
click at [425, 103] on link "Bulk Update" at bounding box center [425, 102] width 57 height 12
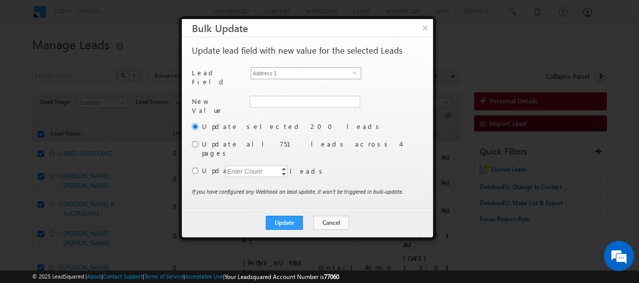
click at [355, 73] on span "select" at bounding box center [357, 72] width 8 height 5
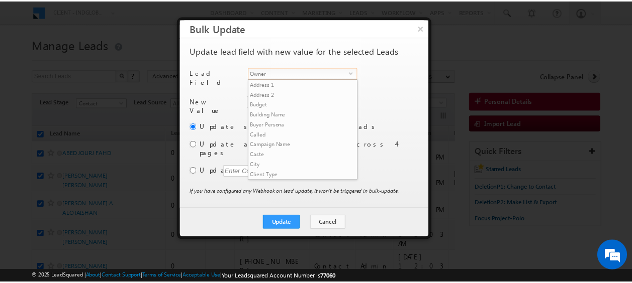
scroll to position [393, 0]
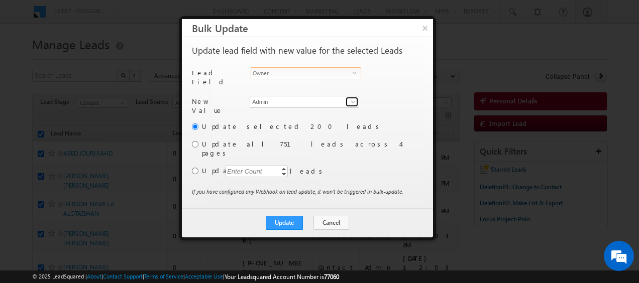
click at [355, 99] on span at bounding box center [353, 102] width 8 height 8
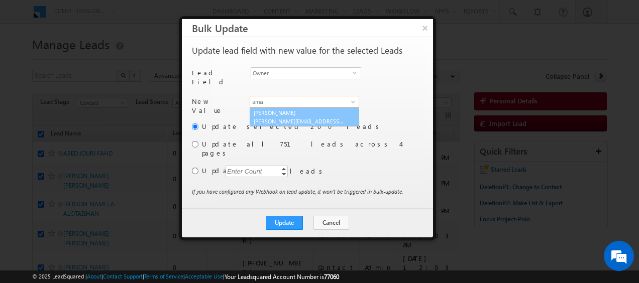
click at [304, 108] on link "AmanSingh Yadav amansingh.yadav@indglobal.ae" at bounding box center [305, 117] width 110 height 19
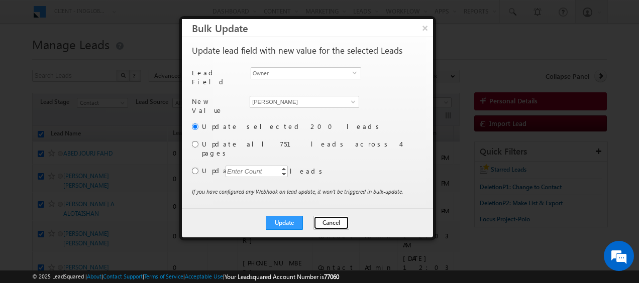
click at [327, 216] on button "Cancel" at bounding box center [332, 223] width 36 height 14
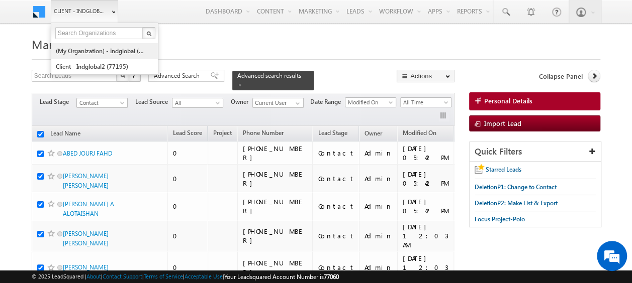
click at [84, 47] on link "(My Organization) - indglobal (48060)" at bounding box center [101, 51] width 92 height 16
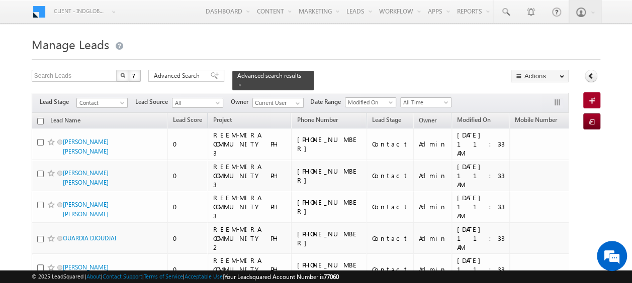
checkbox input "false"
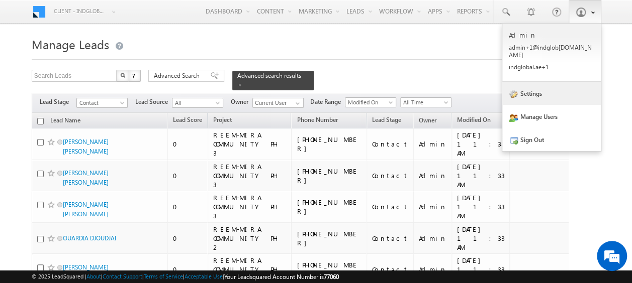
click at [548, 92] on link "Settings" at bounding box center [551, 93] width 99 height 23
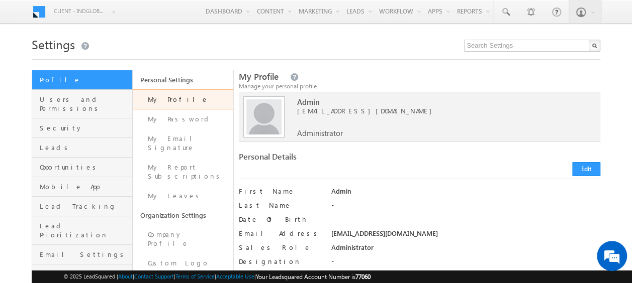
click at [173, 273] on link "Request History" at bounding box center [183, 287] width 101 height 29
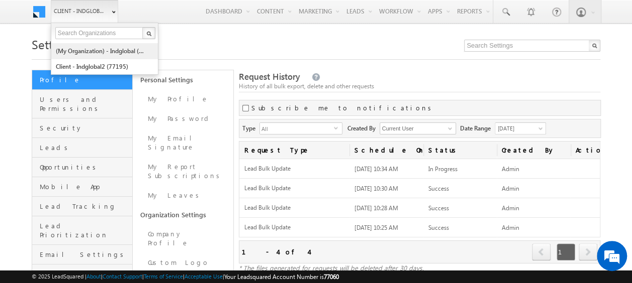
click at [93, 51] on link "(My Organization) - indglobal (48060)" at bounding box center [101, 51] width 92 height 16
